Goal: Task Accomplishment & Management: Complete application form

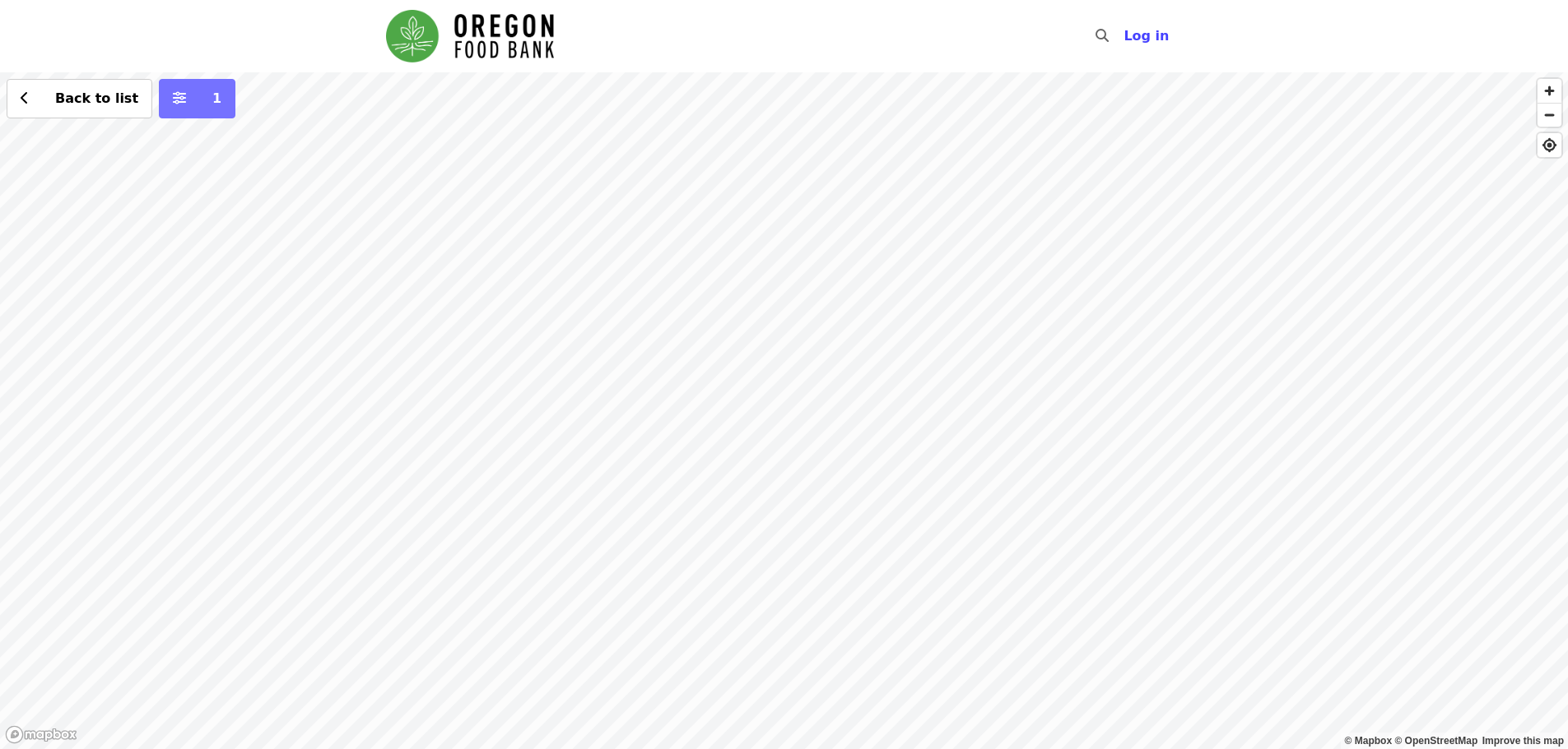
click at [159, 106] on button "1" at bounding box center [197, 98] width 77 height 40
click at [170, 104] on button "1" at bounding box center [197, 98] width 77 height 40
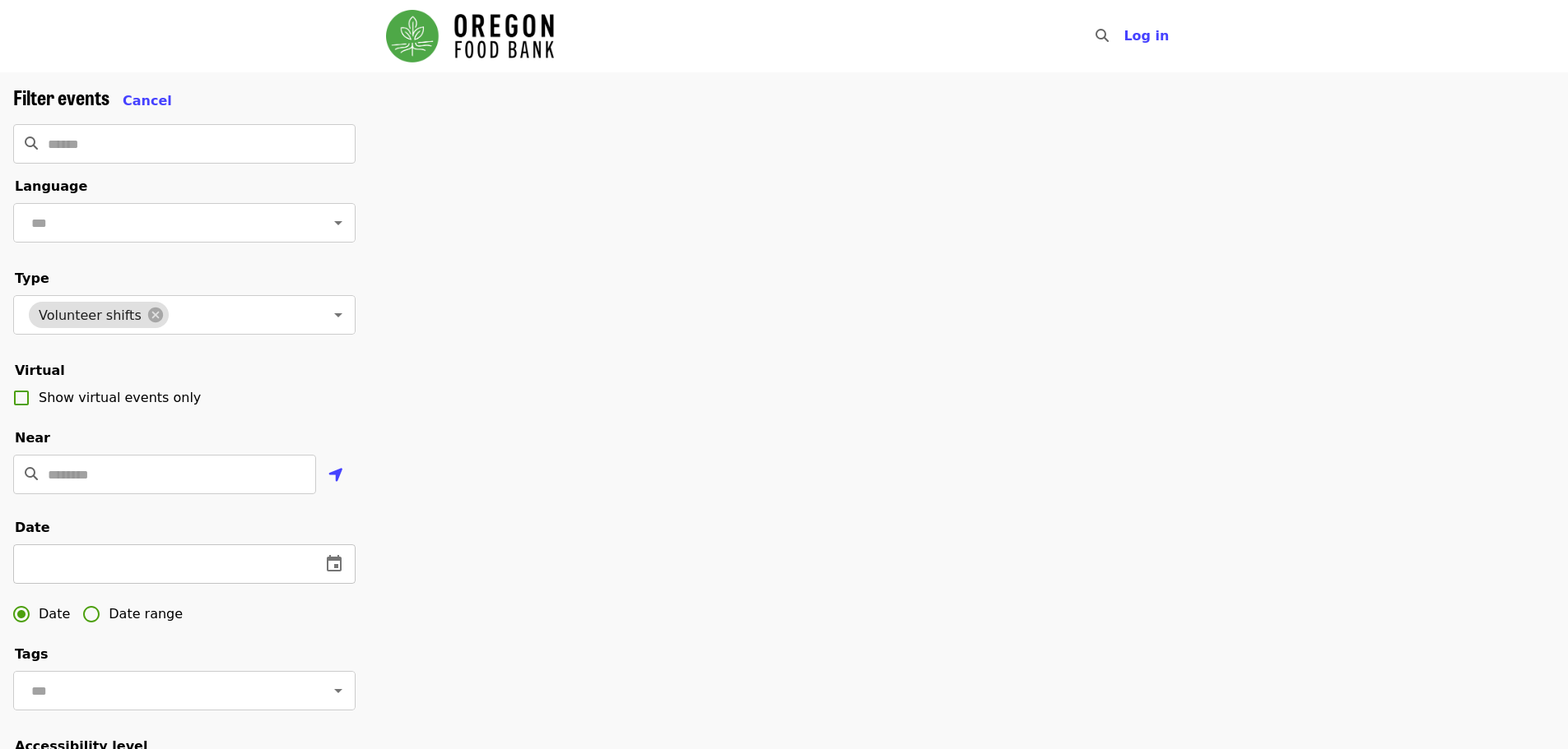
click at [333, 574] on icon "change date" at bounding box center [333, 564] width 19 height 19
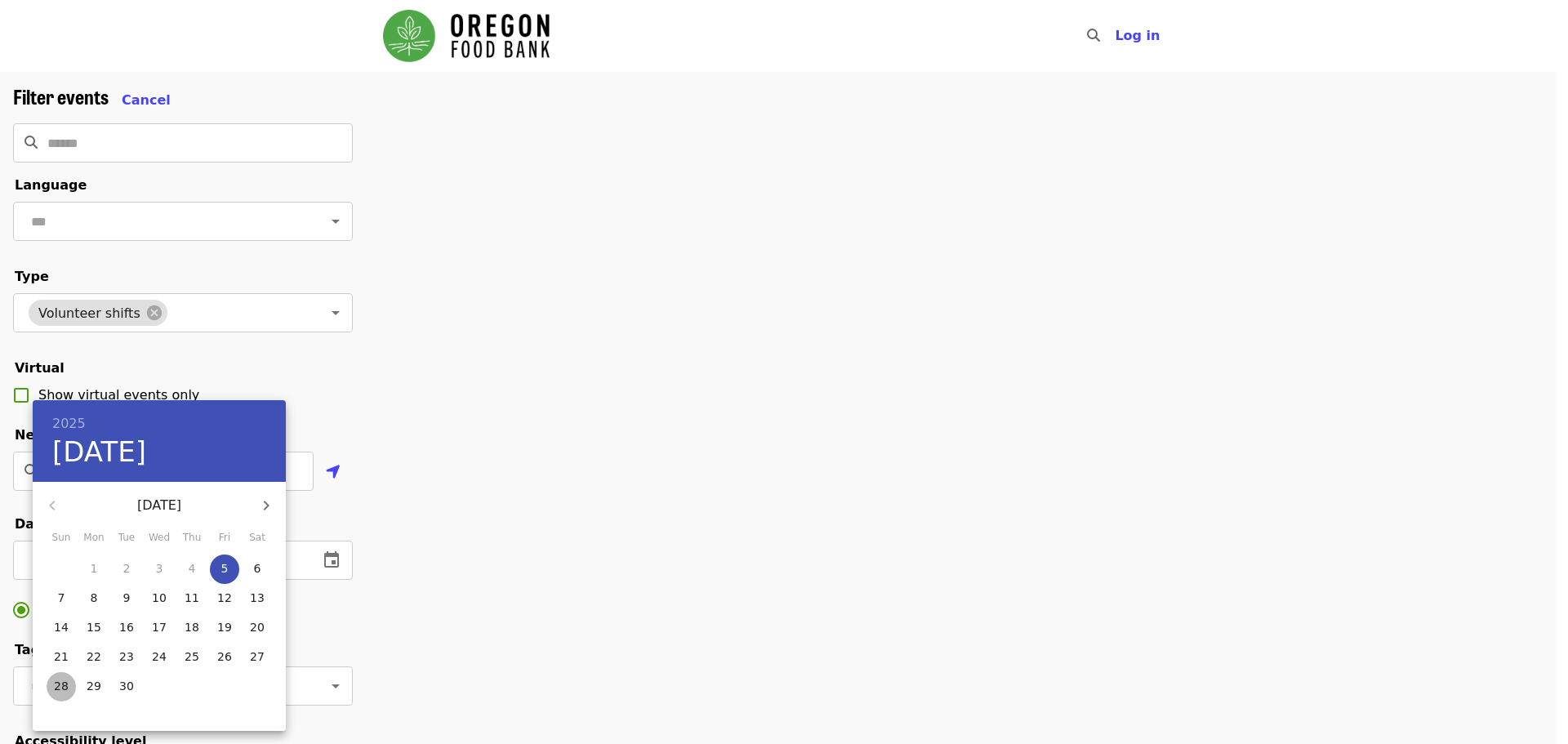
click at [59, 689] on p "28" at bounding box center [62, 686] width 15 height 17
type input "**********"
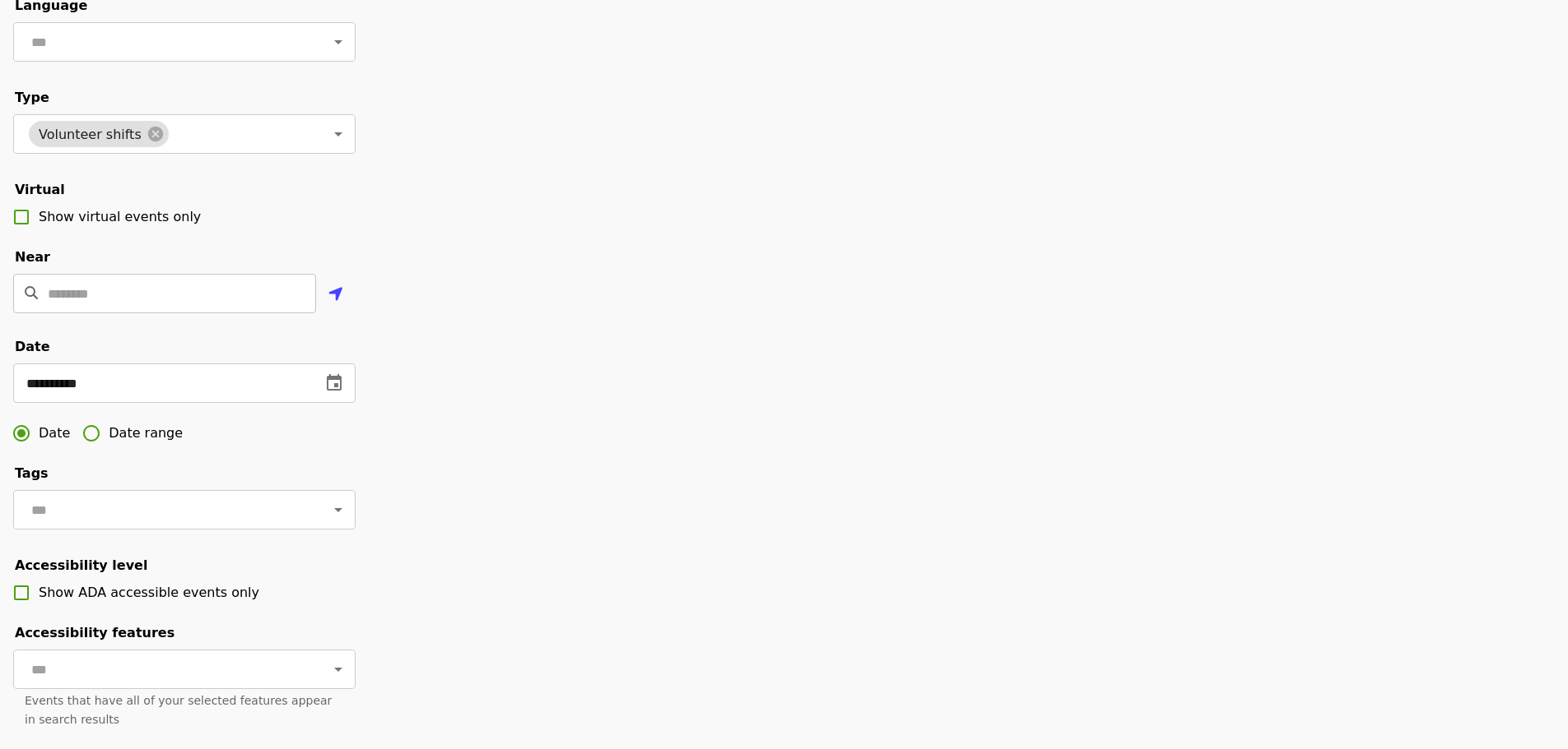
scroll to position [412, 0]
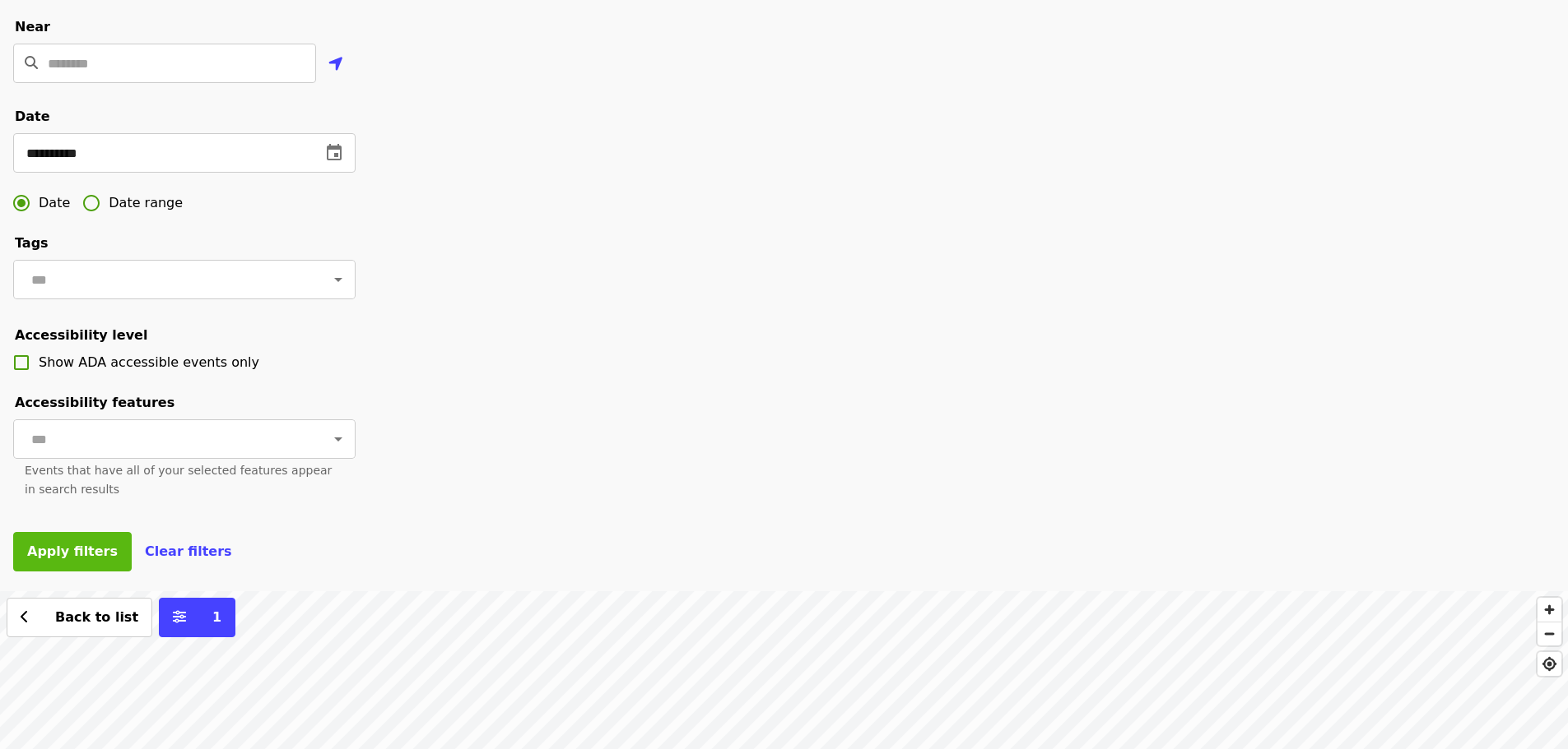
click at [93, 560] on span "Apply filters" at bounding box center [72, 551] width 91 height 16
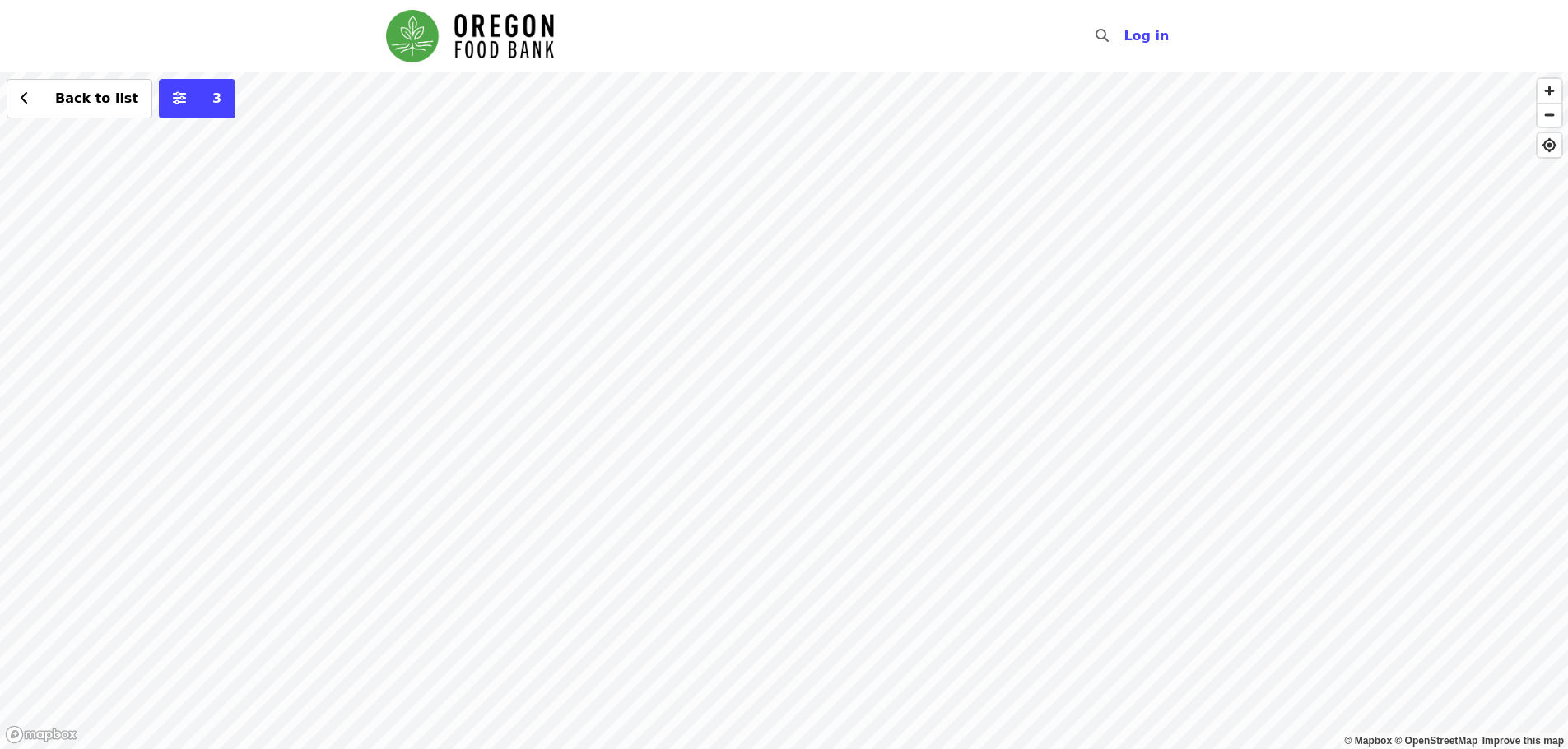
click at [610, 333] on div "Back to list 3" at bounding box center [784, 411] width 1568 height 677
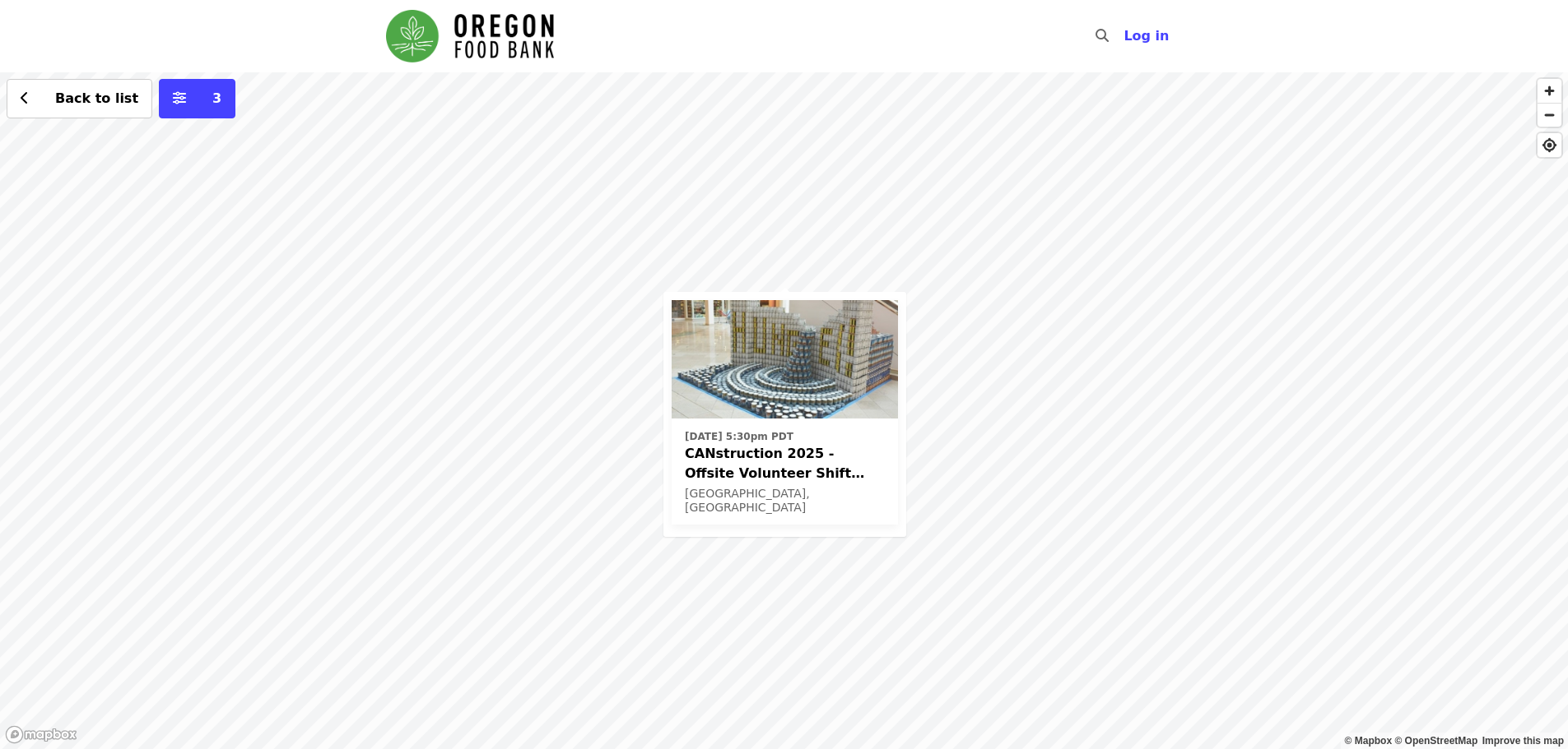
click at [814, 444] on span "CANstruction 2025 - Offsite Volunteer Shift (age [DEMOGRAPHIC_DATA]+)" at bounding box center [784, 464] width 200 height 40
